Goal: Information Seeking & Learning: Learn about a topic

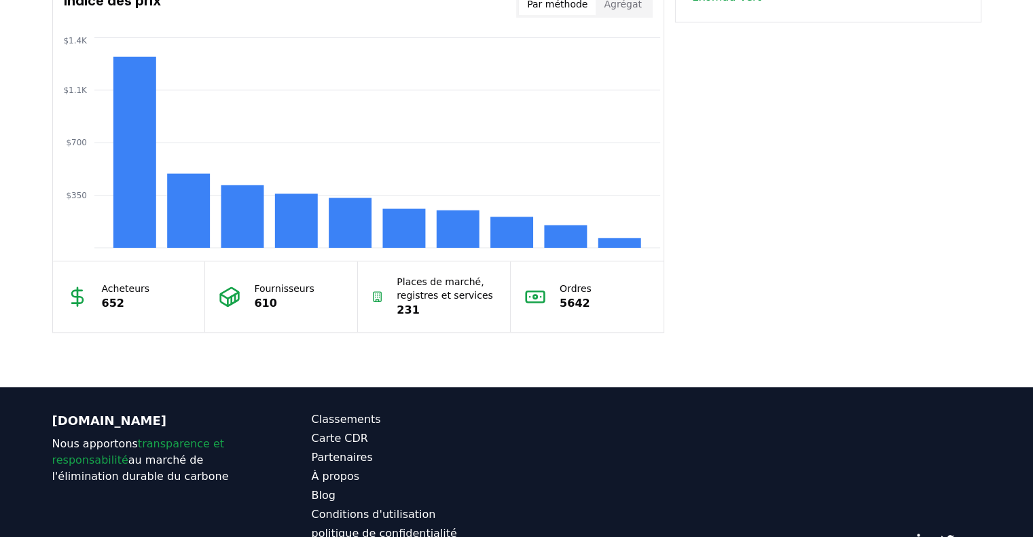
scroll to position [1223, 0]
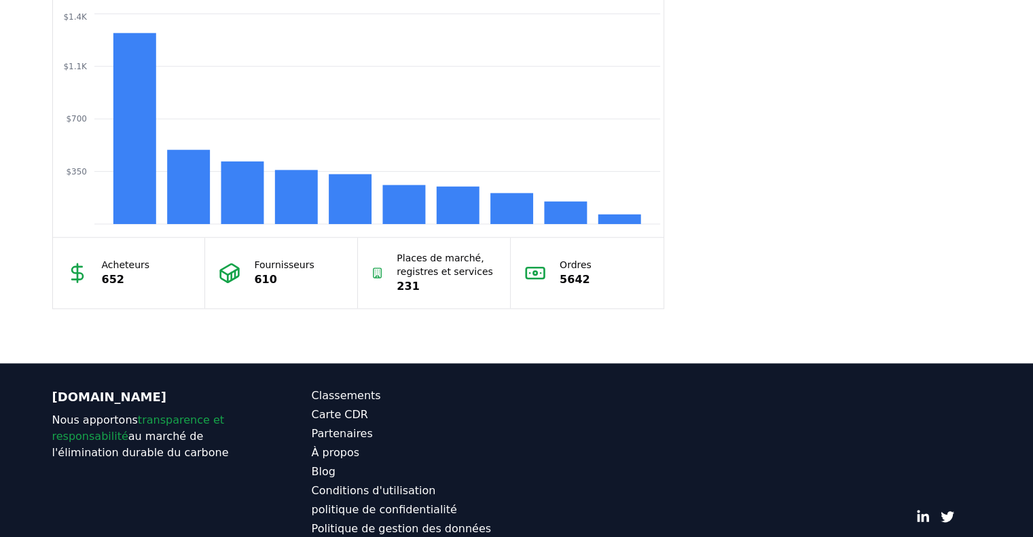
click at [107, 266] on font "Acheteurs" at bounding box center [126, 265] width 48 height 11
drag, startPoint x: 107, startPoint y: 266, endPoint x: 114, endPoint y: 264, distance: 7.1
click at [113, 265] on font "Acheteurs" at bounding box center [126, 265] width 48 height 11
click at [114, 264] on font "Acheteurs" at bounding box center [126, 265] width 48 height 11
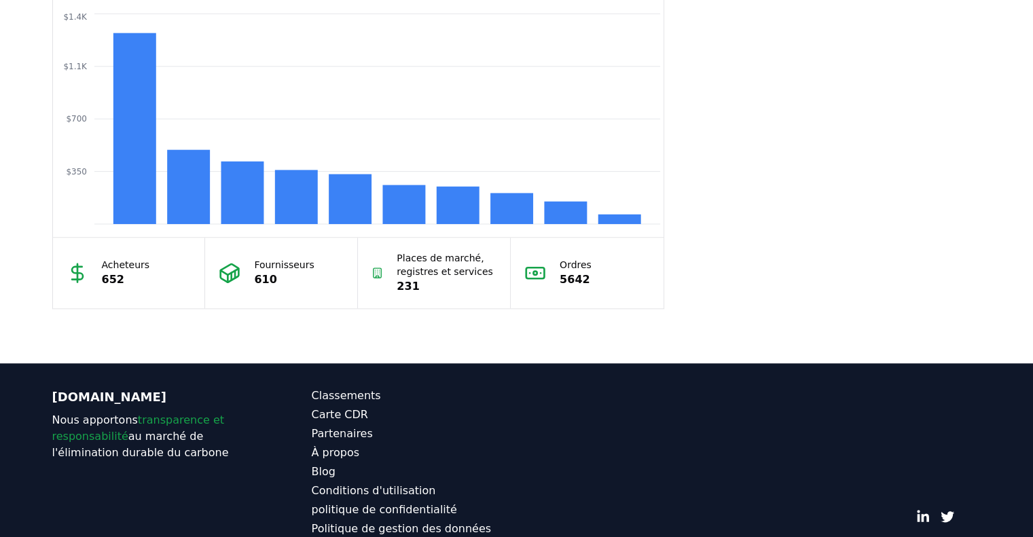
drag, startPoint x: 284, startPoint y: 277, endPoint x: 272, endPoint y: 277, distance: 12.2
click at [272, 277] on p "610" at bounding box center [284, 280] width 60 height 16
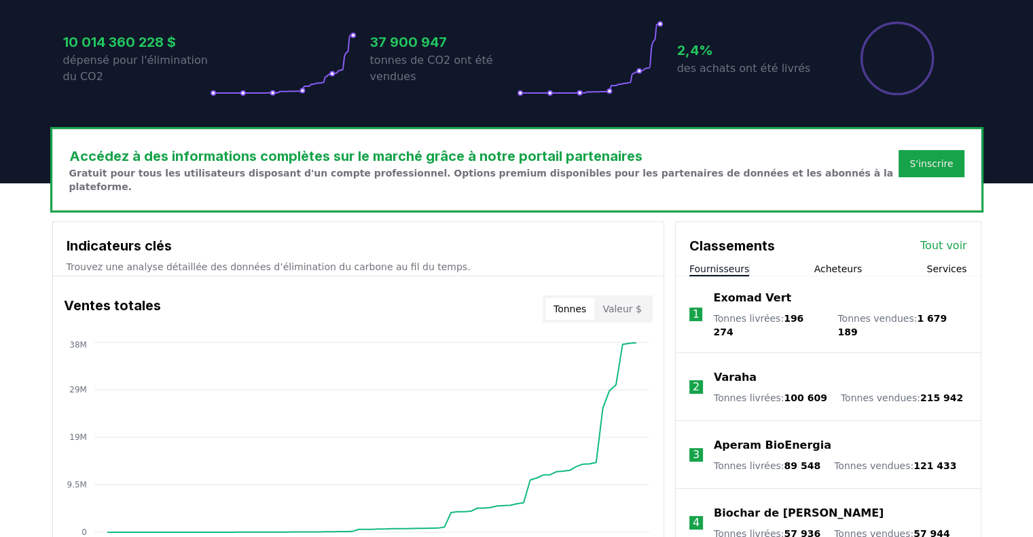
scroll to position [451, 0]
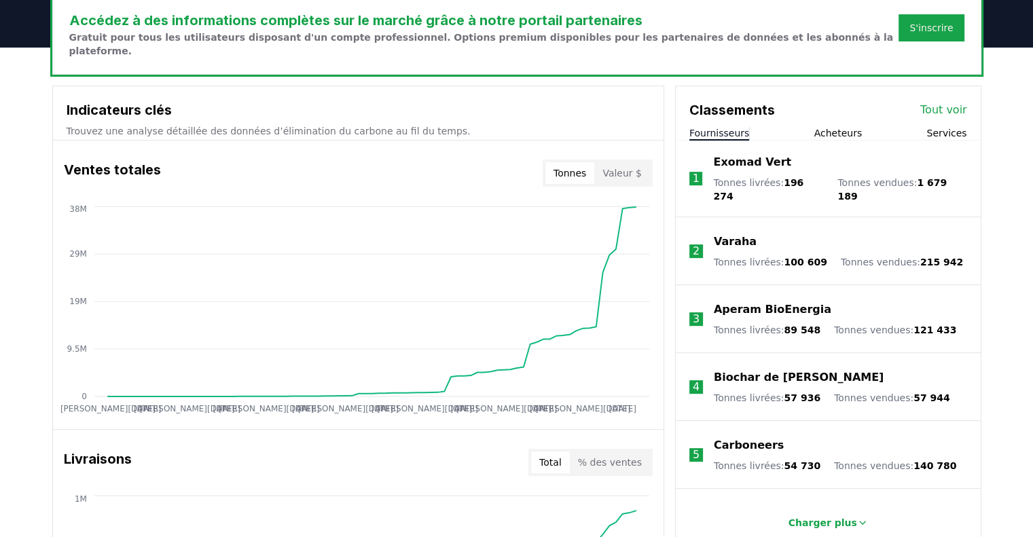
click at [836, 139] on font "Acheteurs" at bounding box center [839, 133] width 48 height 11
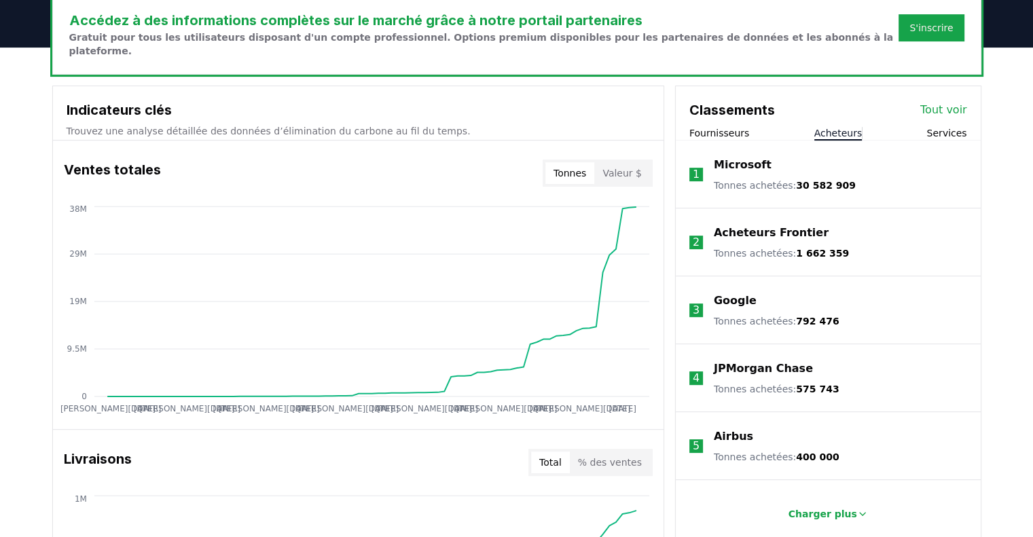
drag, startPoint x: 836, startPoint y: 140, endPoint x: 791, endPoint y: 168, distance: 52.8
click at [791, 168] on div "Classements Tout voir Fournisseurs Acheteurs Services 1 Microsoft Tonnes acheté…" at bounding box center [828, 317] width 305 height 462
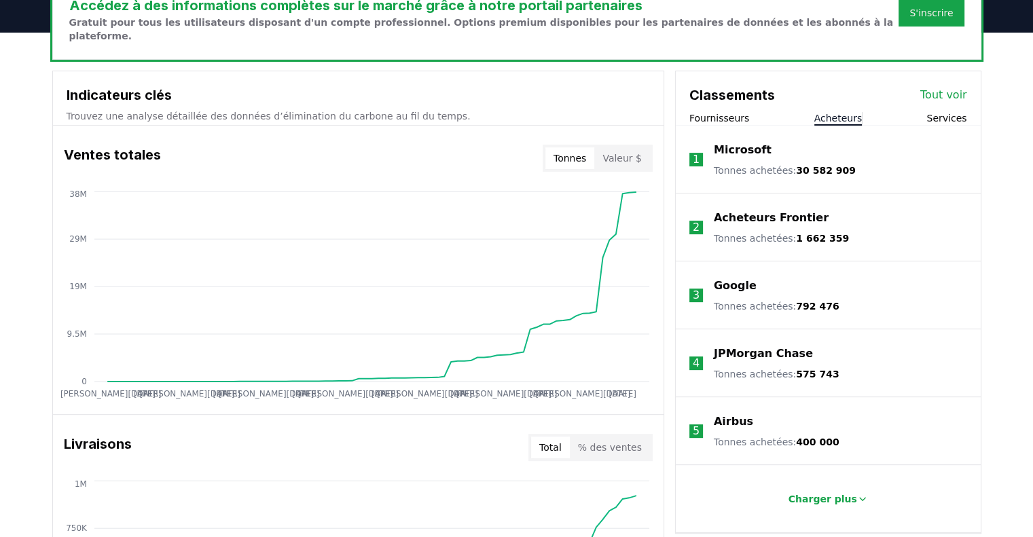
scroll to position [383, 0]
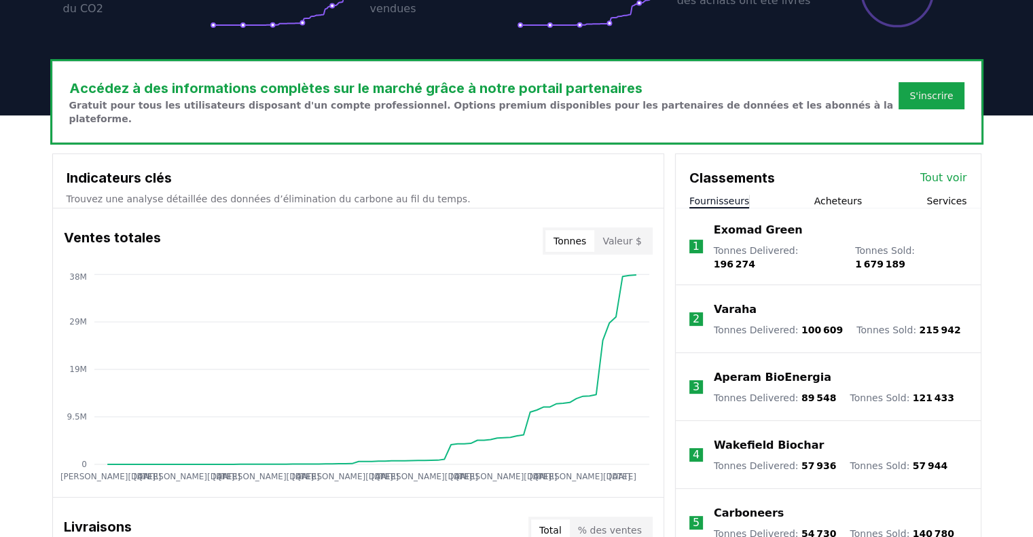
click at [734, 203] on font "Fournisseurs" at bounding box center [720, 201] width 60 height 11
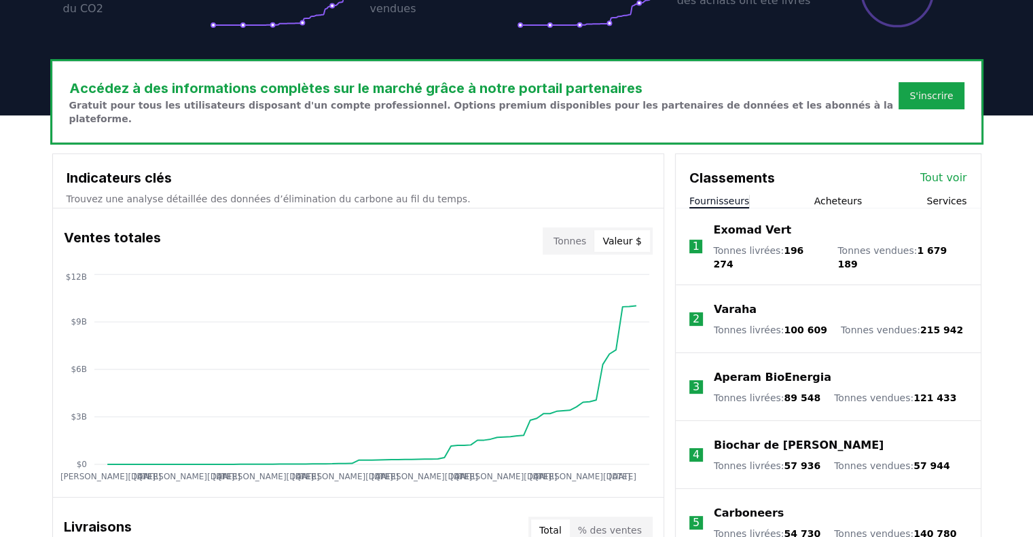
click at [617, 244] on font "Valeur $" at bounding box center [622, 241] width 39 height 11
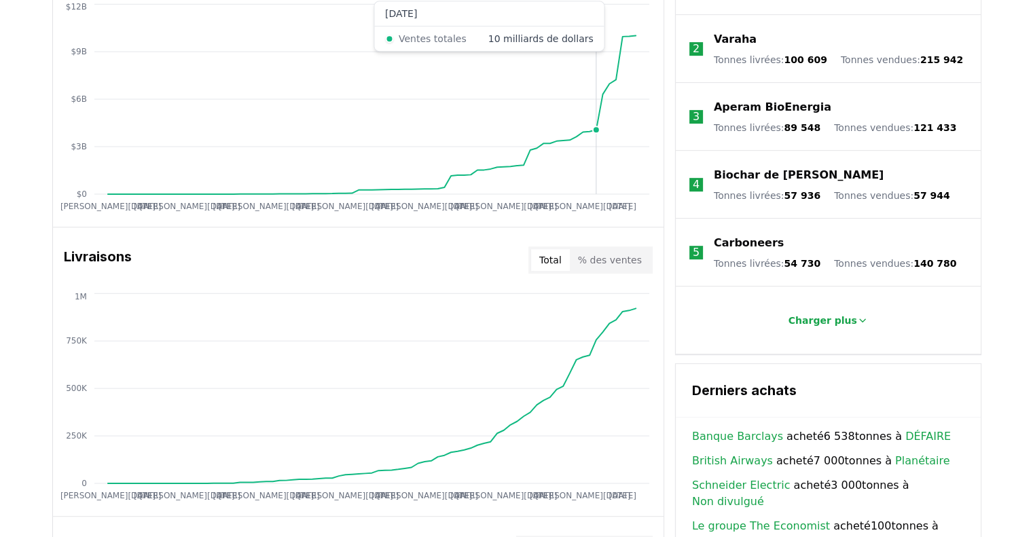
scroll to position [655, 0]
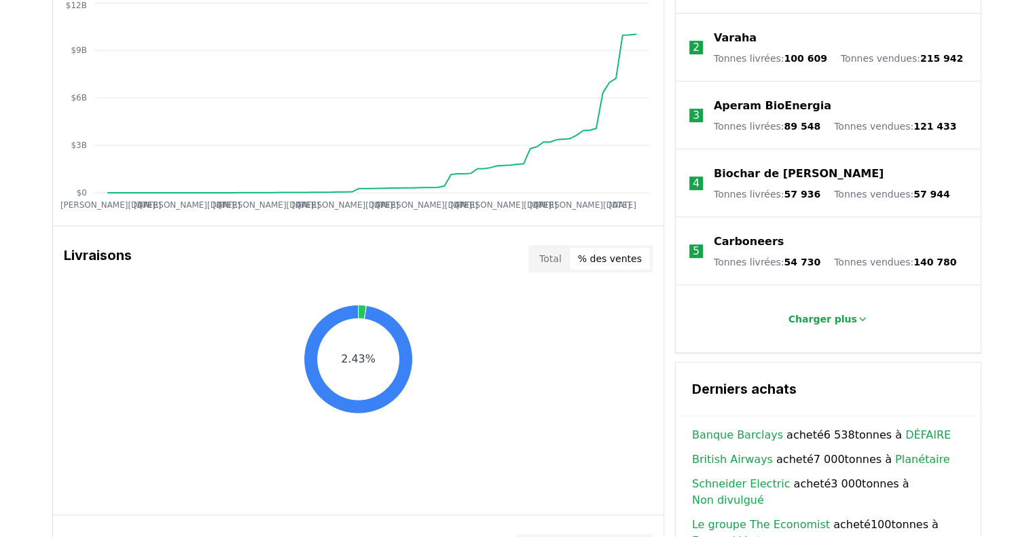
click at [617, 264] on font "% des ventes" at bounding box center [610, 258] width 64 height 11
click at [555, 262] on font "Total" at bounding box center [550, 258] width 22 height 11
click at [590, 268] on button "% des ventes" at bounding box center [610, 259] width 80 height 22
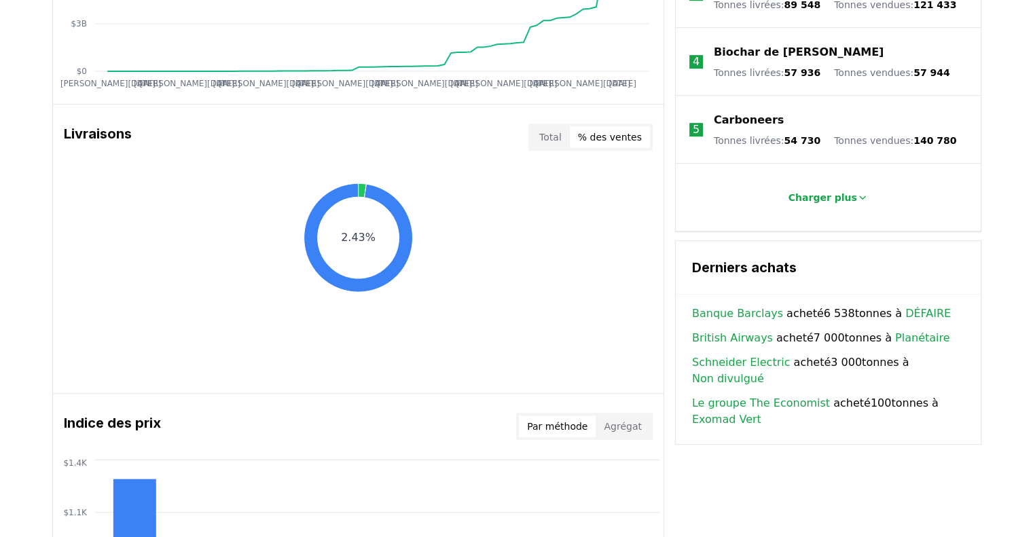
scroll to position [723, 0]
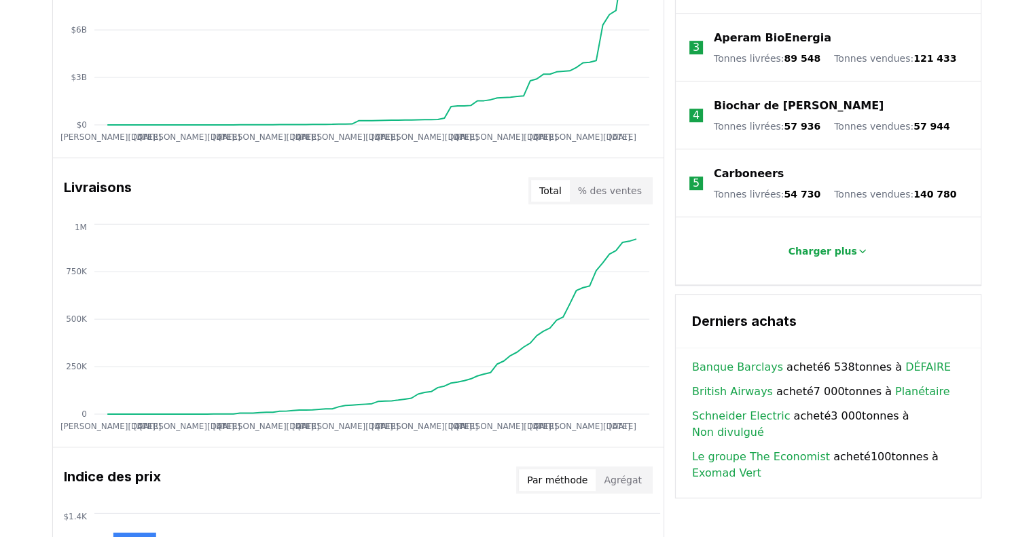
click at [561, 190] on font "Total" at bounding box center [550, 190] width 22 height 11
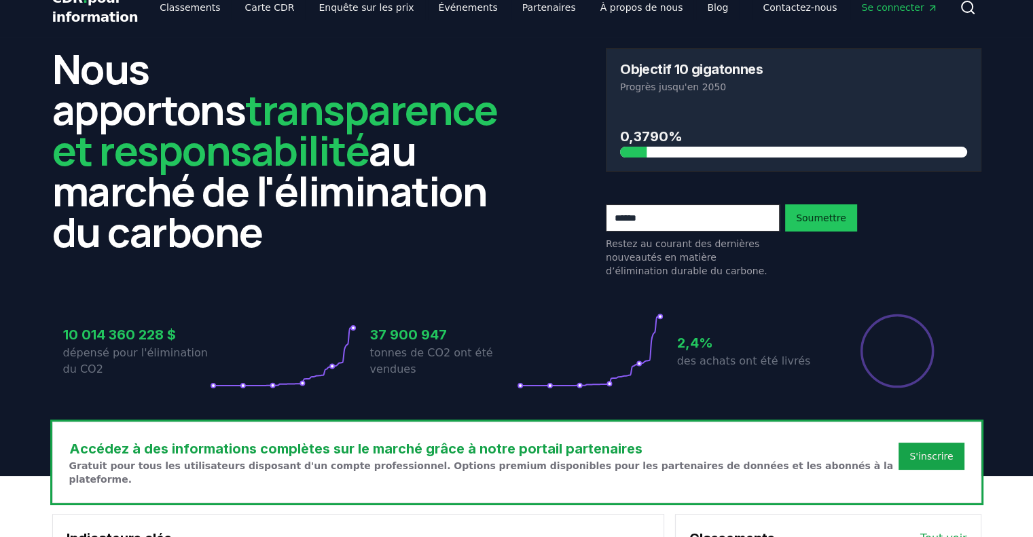
scroll to position [0, 0]
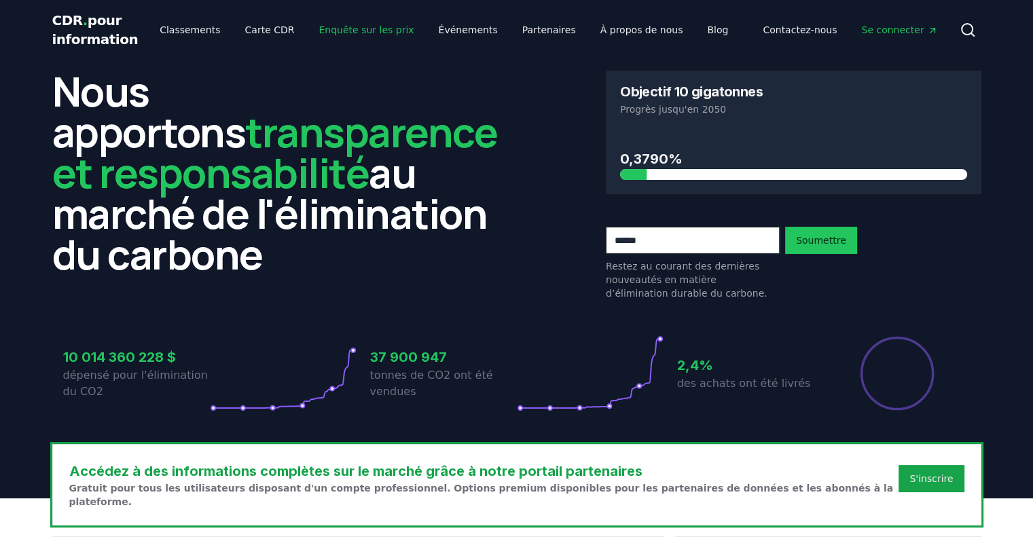
click at [319, 31] on font "Enquête sur les prix" at bounding box center [366, 29] width 95 height 11
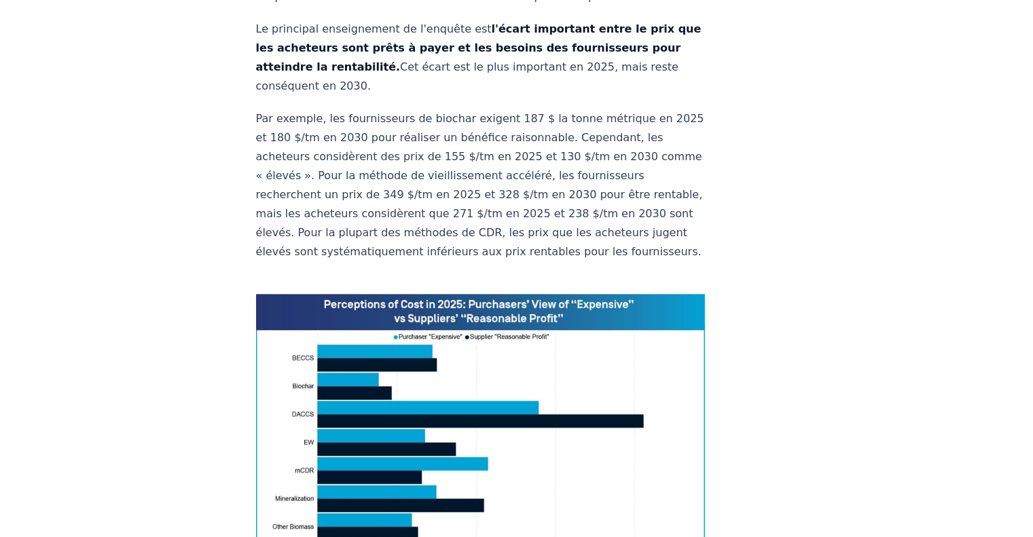
scroll to position [1019, 0]
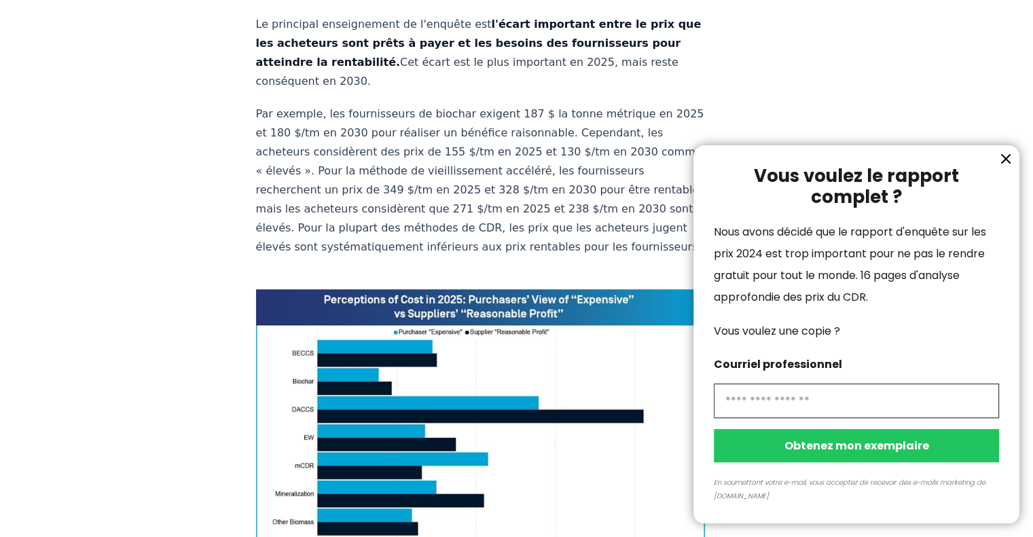
click at [993, 162] on div "Vous voulez le rapport complet ? Nous avons décidé que le rapport d'enquête sur…" at bounding box center [857, 334] width 326 height 378
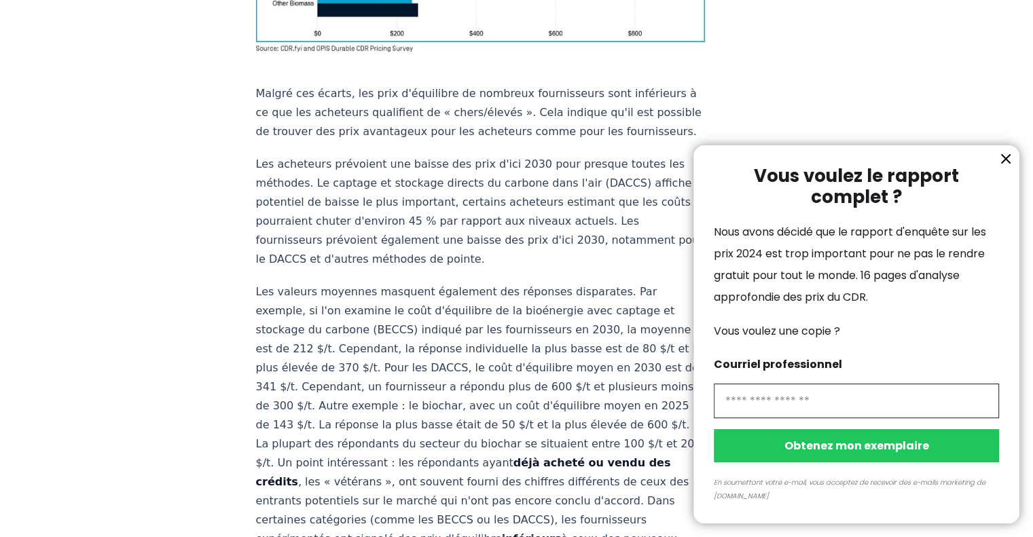
scroll to position [1563, 0]
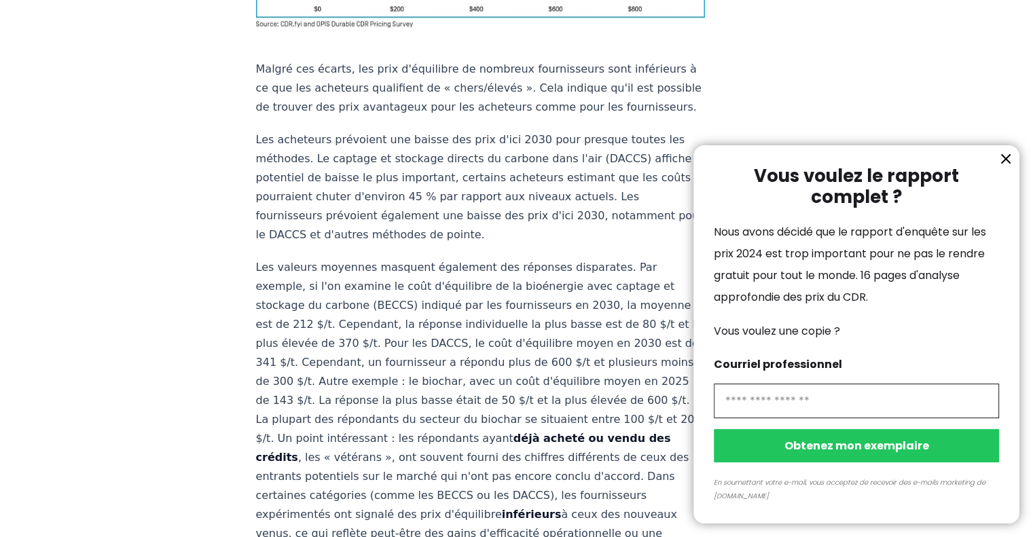
click at [299, 159] on div at bounding box center [516, 268] width 1033 height 537
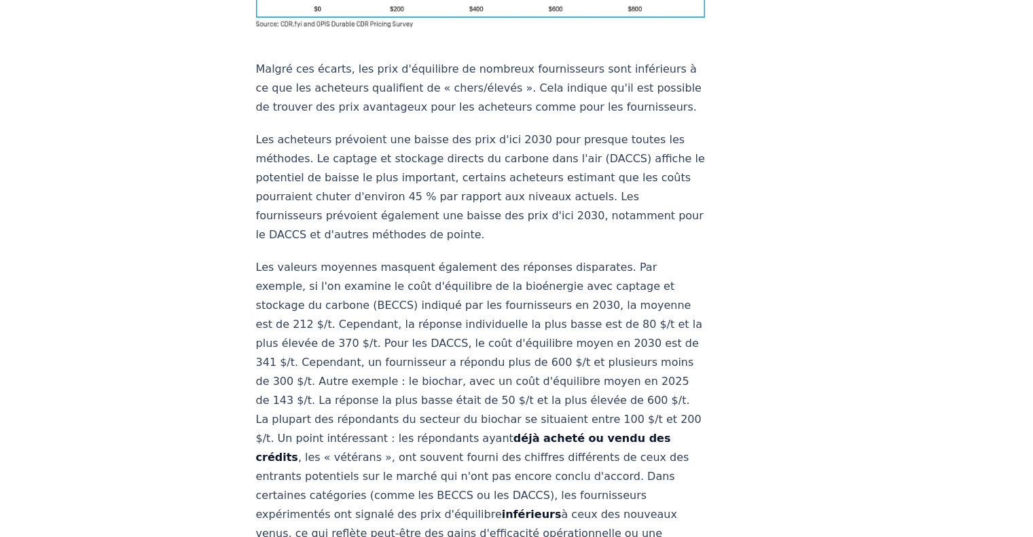
drag, startPoint x: 280, startPoint y: 146, endPoint x: 317, endPoint y: 146, distance: 37.4
click at [323, 146] on body "CDR . pour information Classements Carte CDR Enquête sur les prix Événements Pa…" at bounding box center [516, 544] width 1033 height 4214
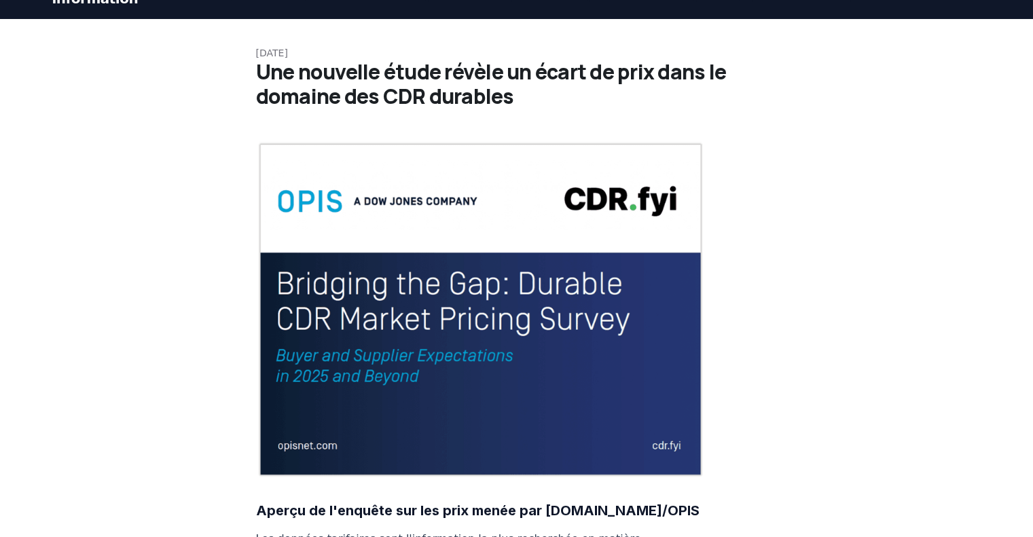
scroll to position [0, 0]
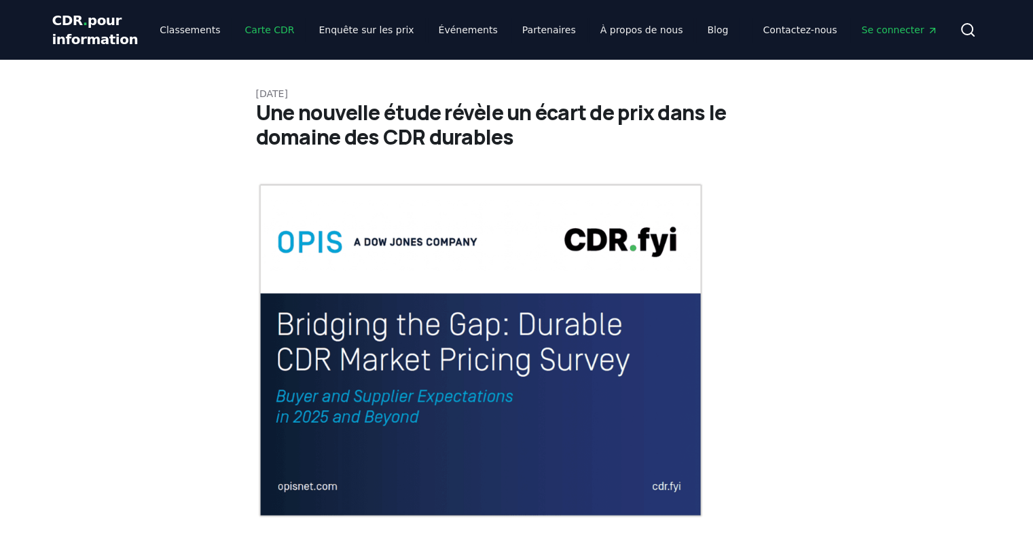
click at [248, 33] on font "Carte CDR" at bounding box center [270, 29] width 50 height 11
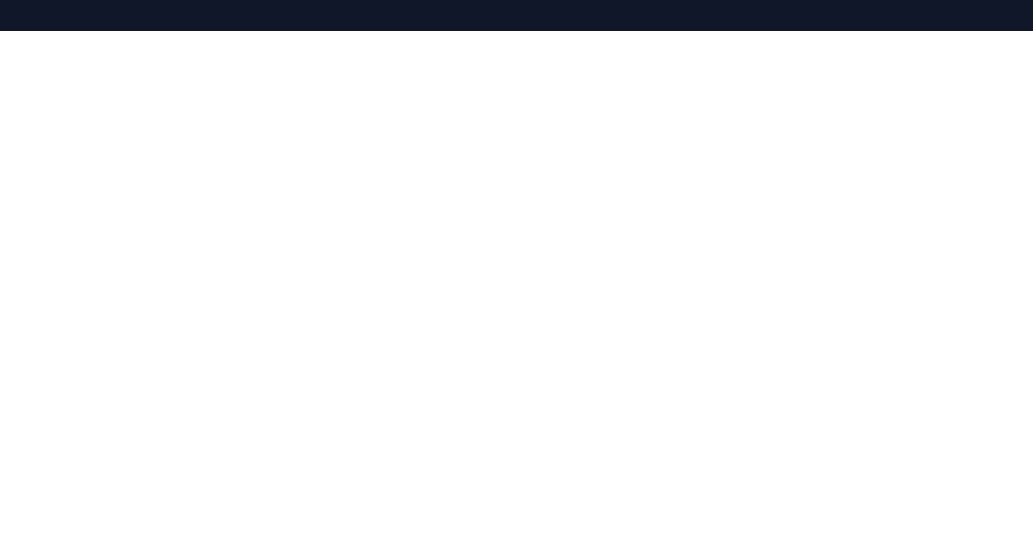
scroll to position [171, 0]
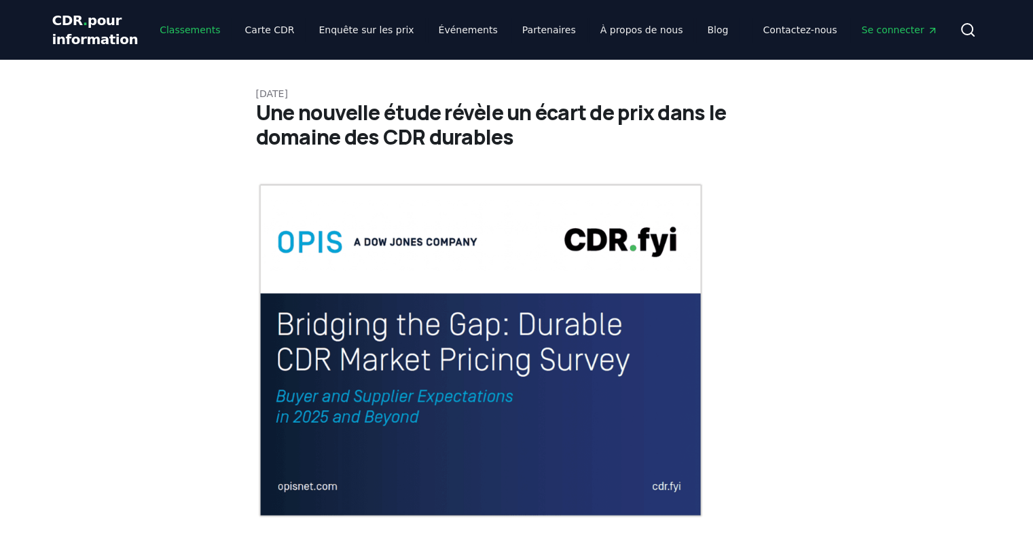
click at [179, 25] on font "Classements" at bounding box center [190, 29] width 60 height 11
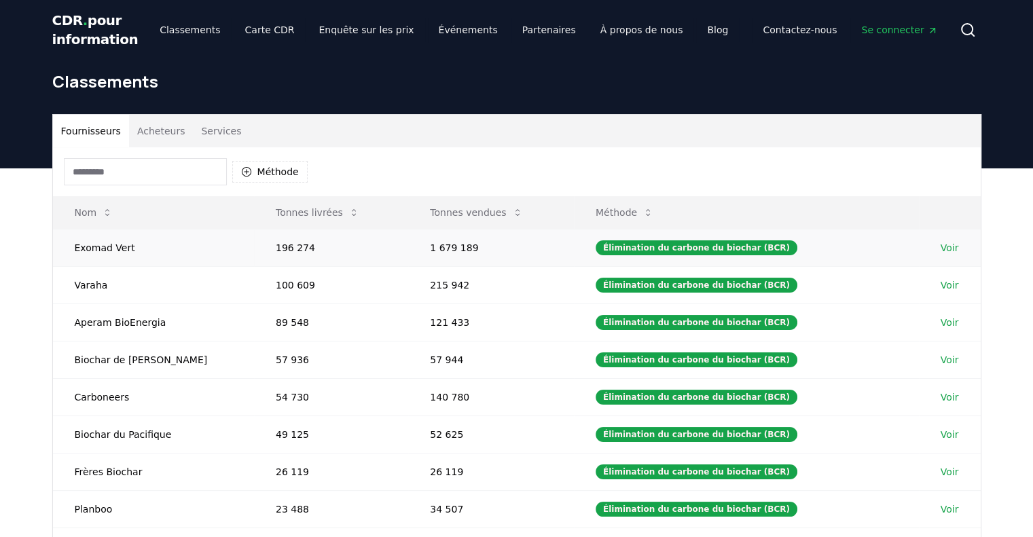
click at [103, 253] on font "Exomad Vert" at bounding box center [105, 248] width 60 height 11
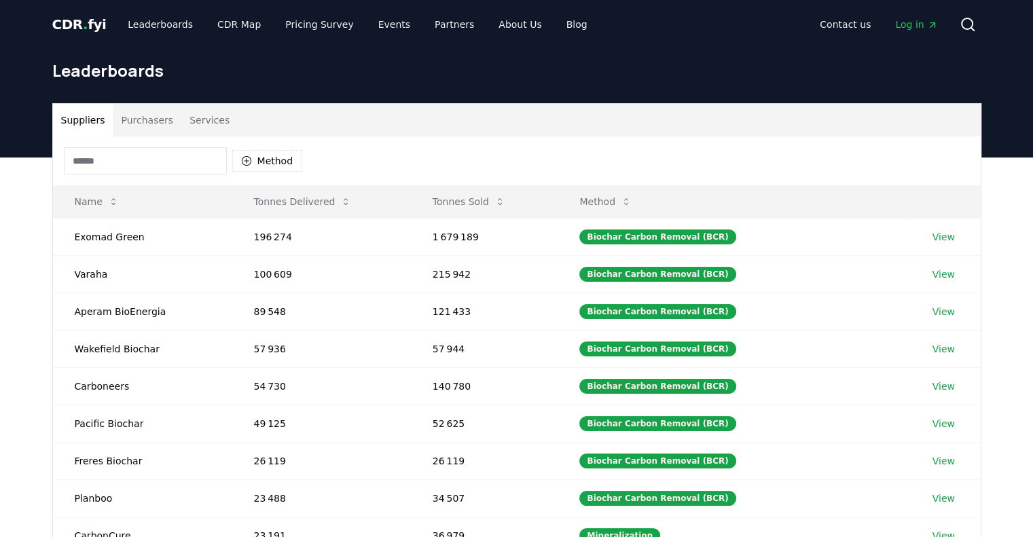
click at [499, 150] on div "Method" at bounding box center [517, 161] width 928 height 49
drag, startPoint x: 62, startPoint y: 237, endPoint x: 137, endPoint y: 240, distance: 75.5
click at [137, 240] on td "Exomad Green" at bounding box center [142, 236] width 179 height 37
click at [389, 119] on div "Suppliers Purchasers Services" at bounding box center [517, 120] width 928 height 33
drag, startPoint x: 484, startPoint y: 243, endPoint x: 475, endPoint y: 249, distance: 10.7
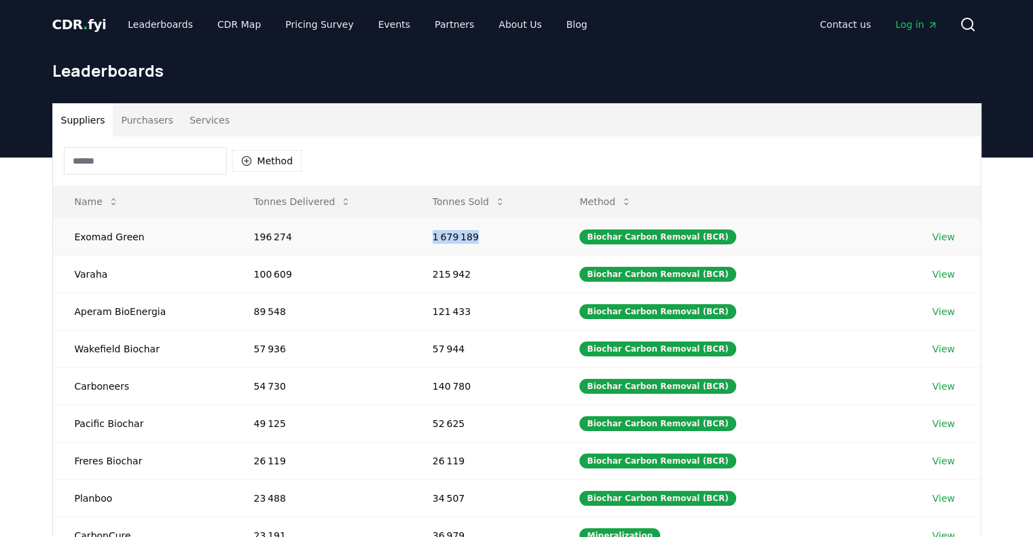
click at [431, 241] on td "1 679 189" at bounding box center [484, 236] width 147 height 37
click at [501, 152] on div "Method" at bounding box center [517, 161] width 928 height 49
drag, startPoint x: 435, startPoint y: 244, endPoint x: 508, endPoint y: 239, distance: 72.9
click at [508, 239] on td "1 679 189" at bounding box center [484, 236] width 147 height 37
click at [487, 256] on td "215 942" at bounding box center [484, 273] width 147 height 37
